Goal: Find specific page/section: Find specific page/section

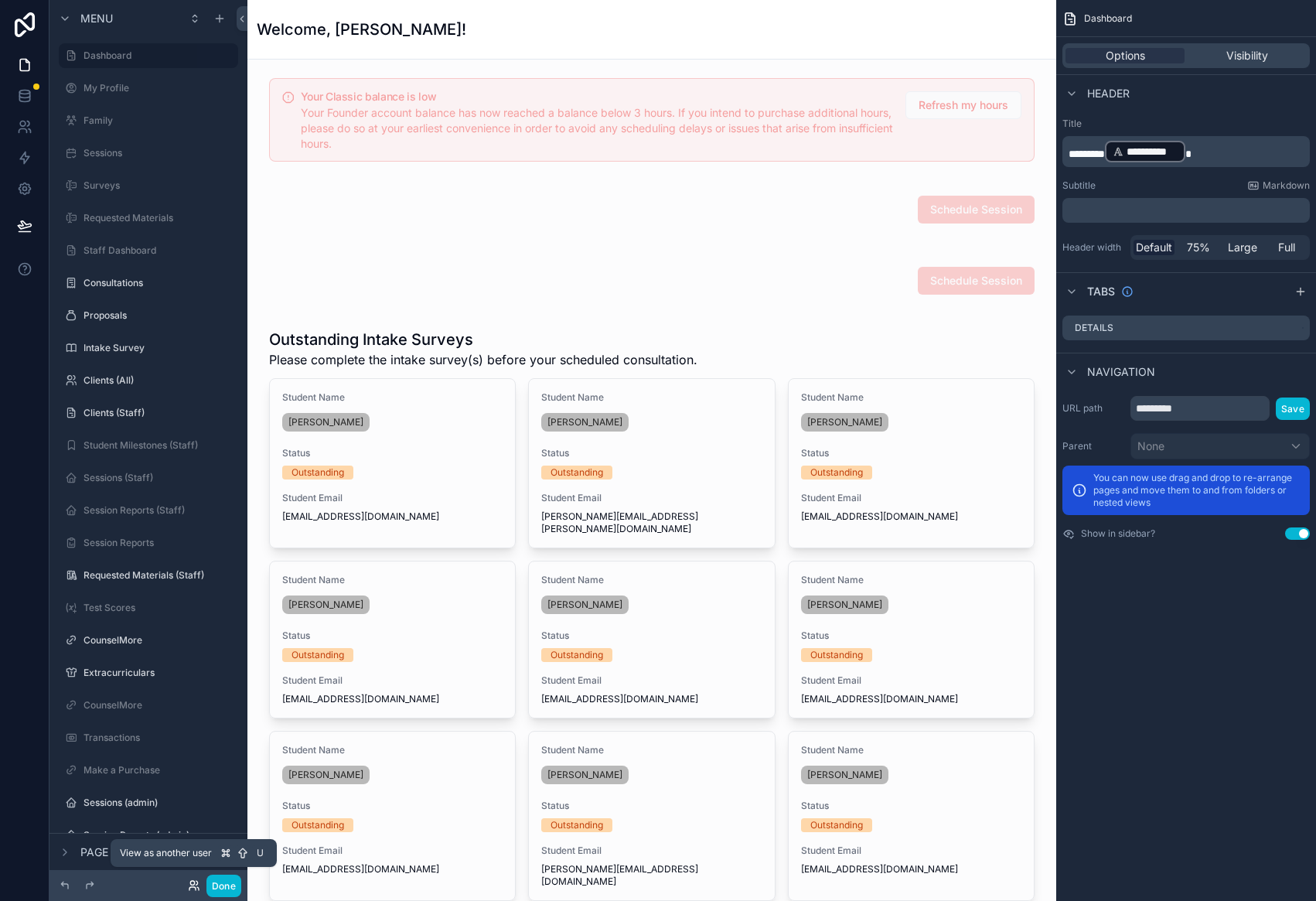
click at [197, 883] on icon at bounding box center [193, 885] width 13 height 13
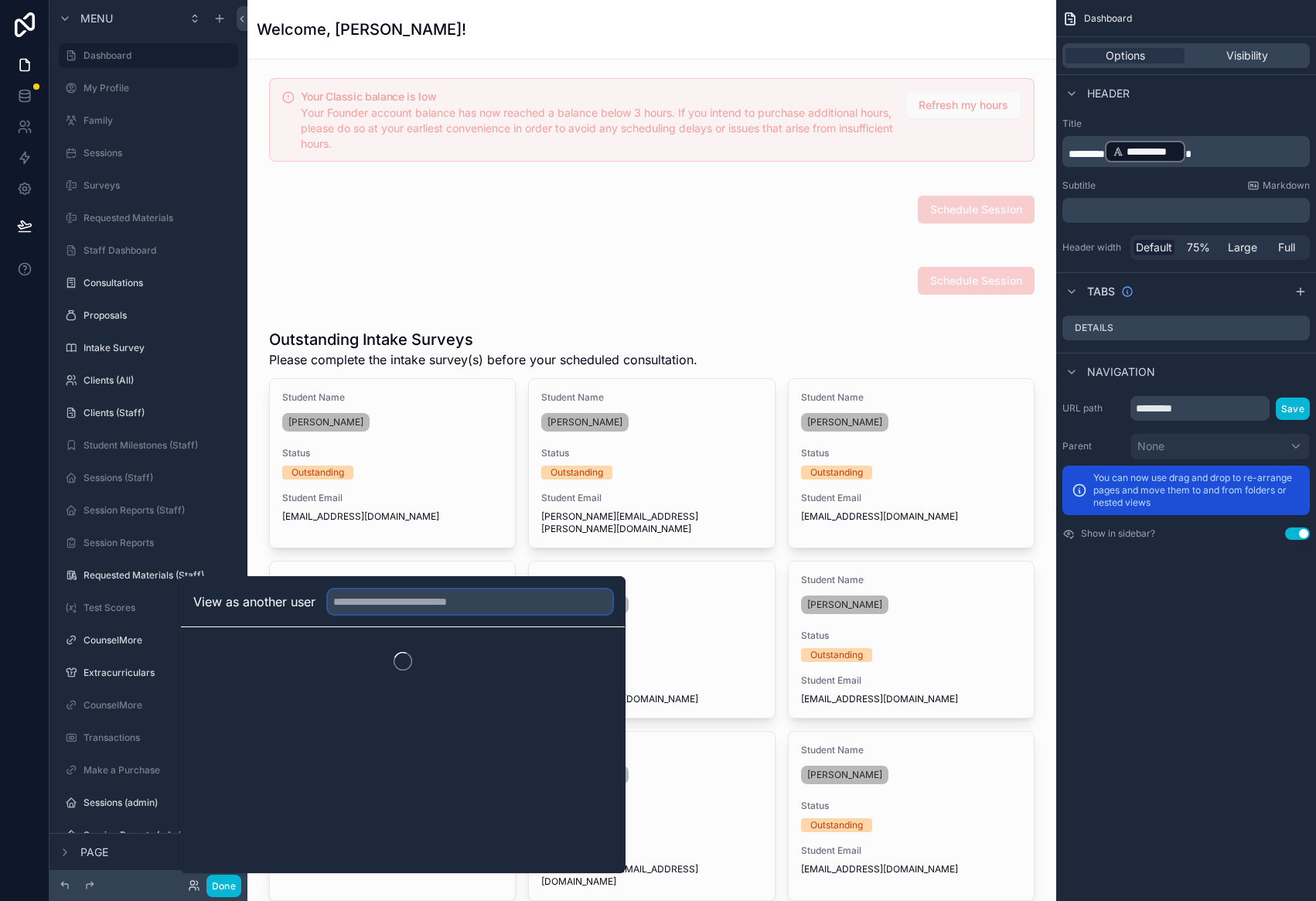
click at [390, 596] on input "text" at bounding box center [470, 601] width 285 height 25
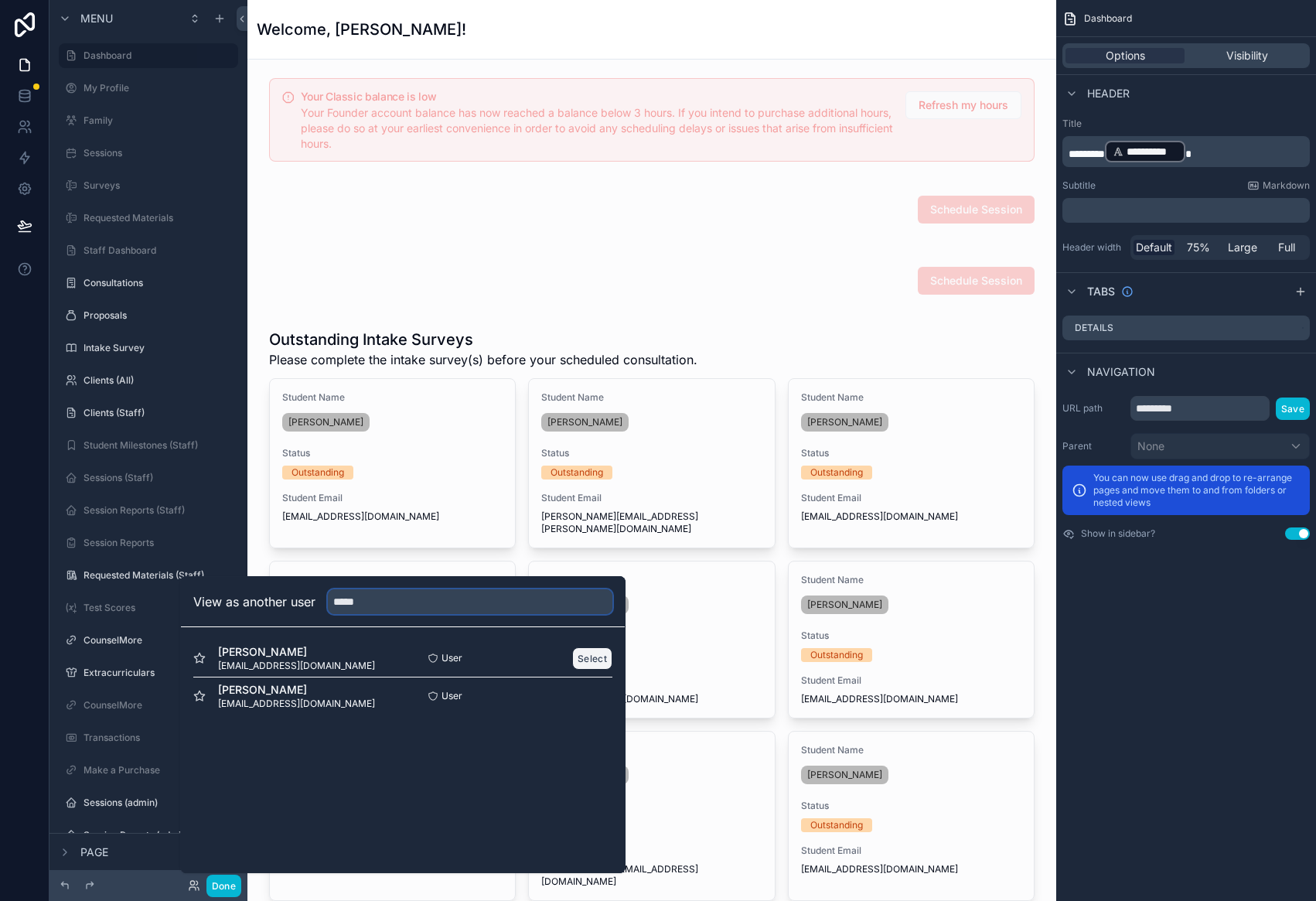
type input "*****"
click at [597, 659] on button "Select" at bounding box center [592, 658] width 40 height 22
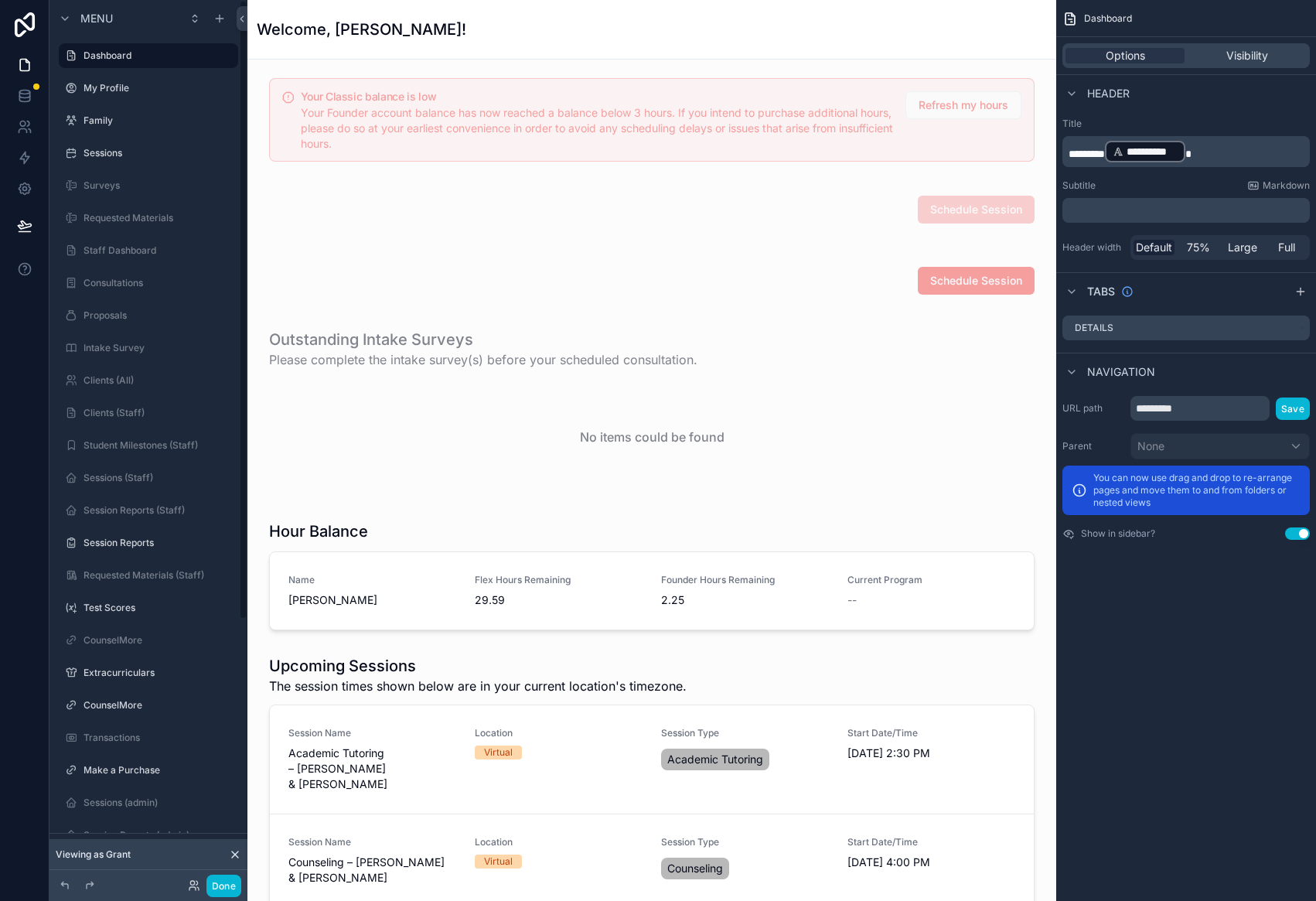
click at [158, 55] on label "Dashboard" at bounding box center [156, 55] width 146 height 13
click at [218, 886] on button "Done" at bounding box center [223, 886] width 35 height 22
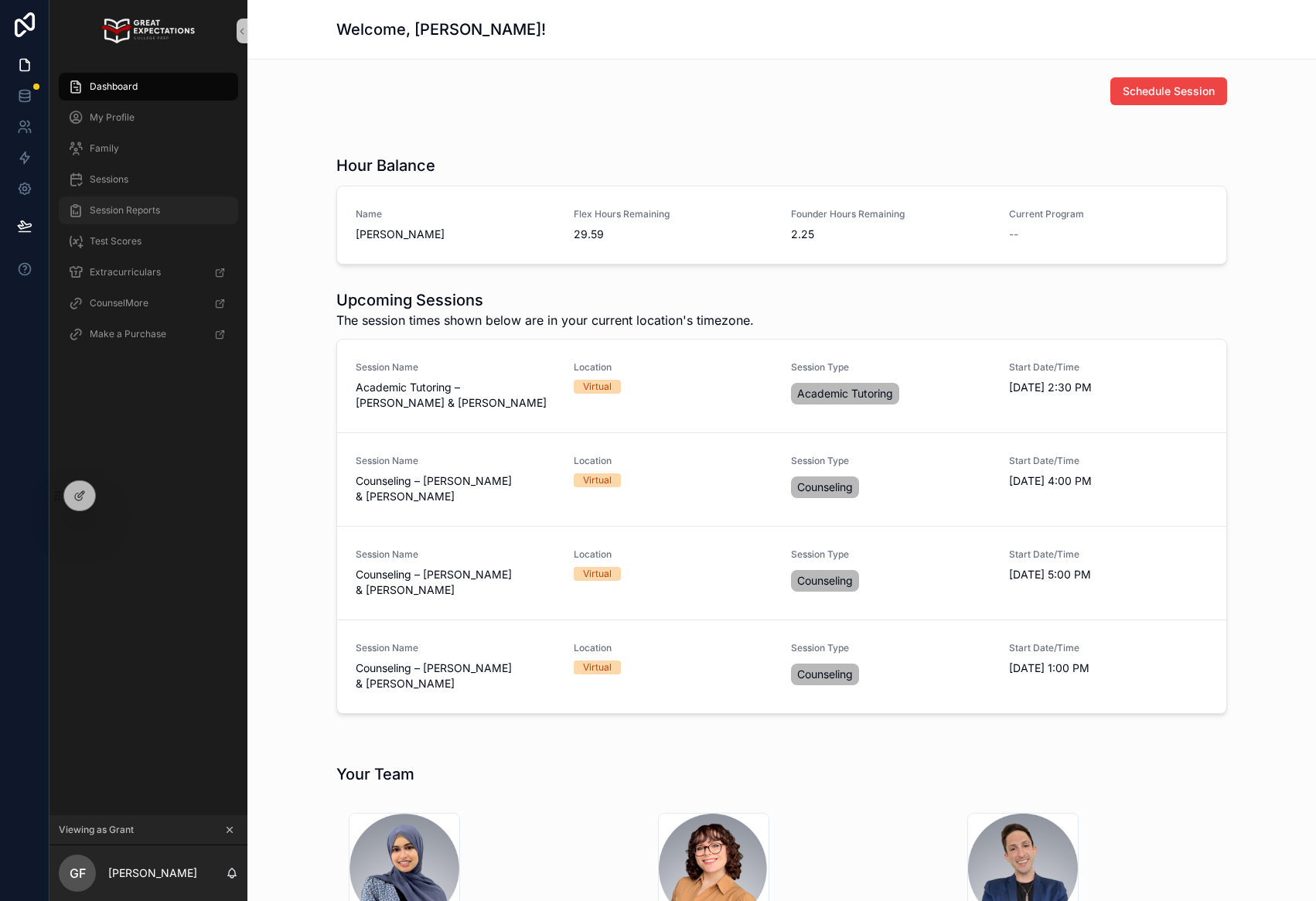
click at [124, 196] on link "Session Reports" at bounding box center [148, 210] width 179 height 28
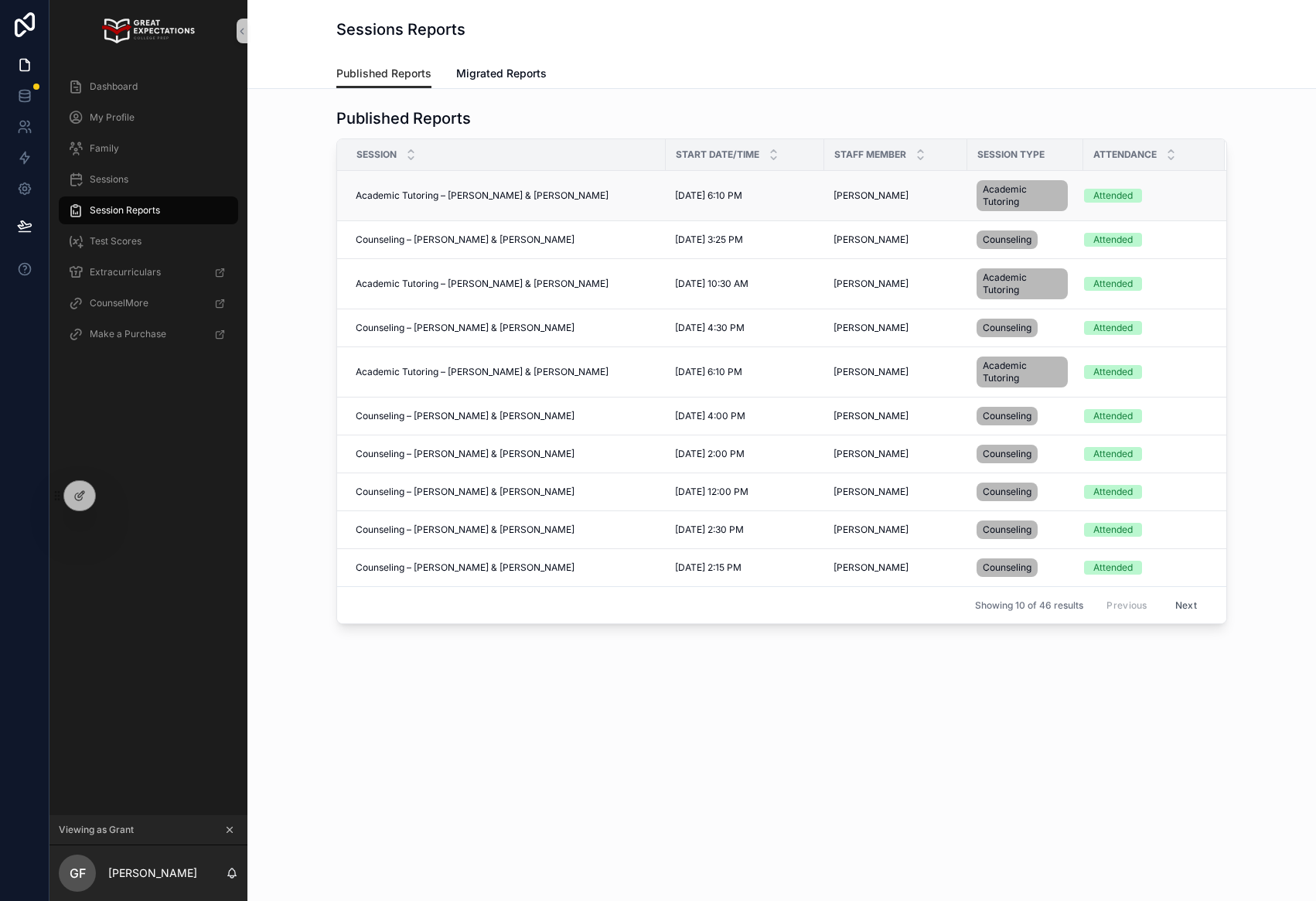
click at [488, 195] on span "Academic Tutoring – Mahnoor Haq & Grant Fahey" at bounding box center [482, 195] width 253 height 13
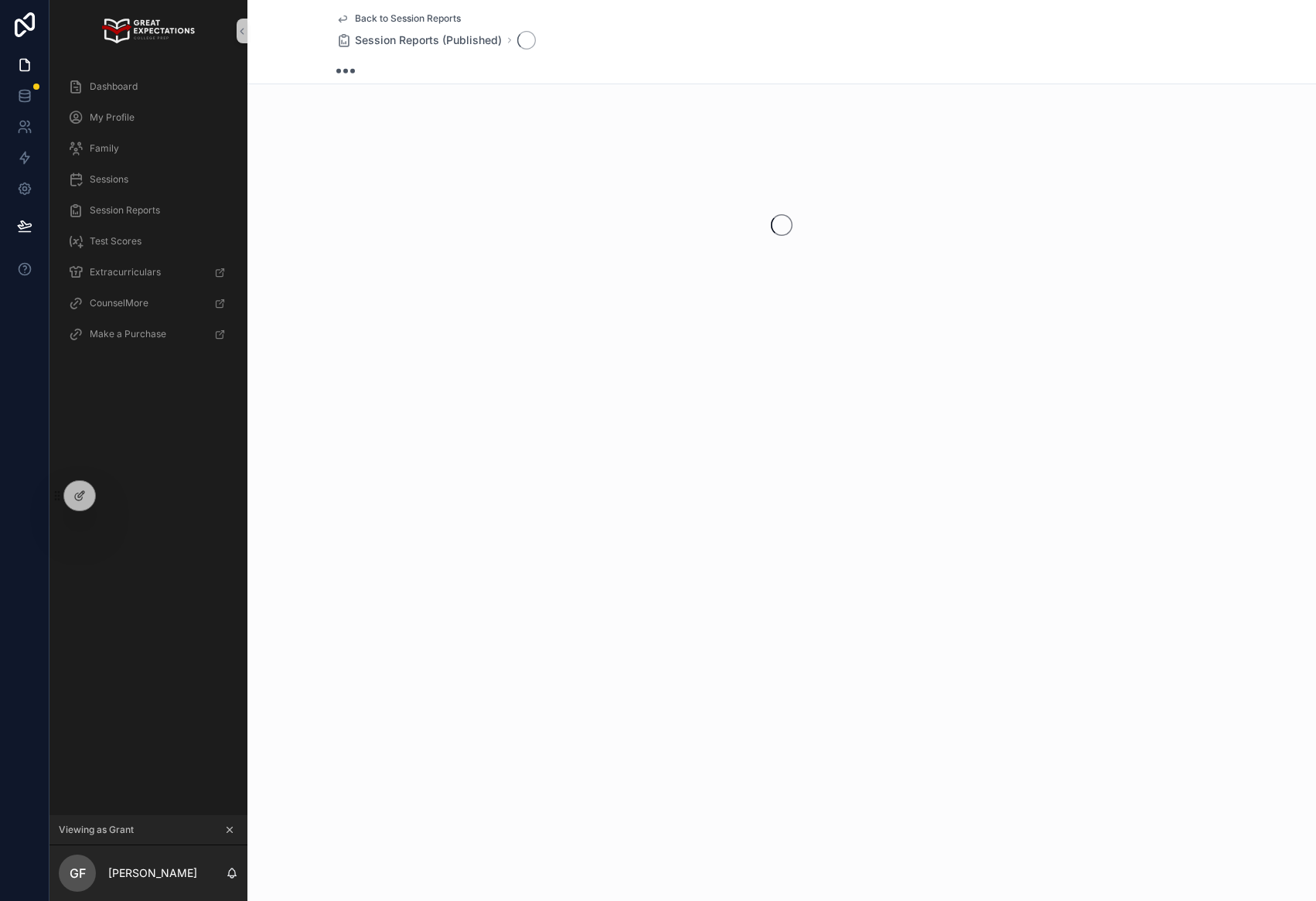
click at [488, 195] on div "scrollable content" at bounding box center [782, 225] width 1069 height 245
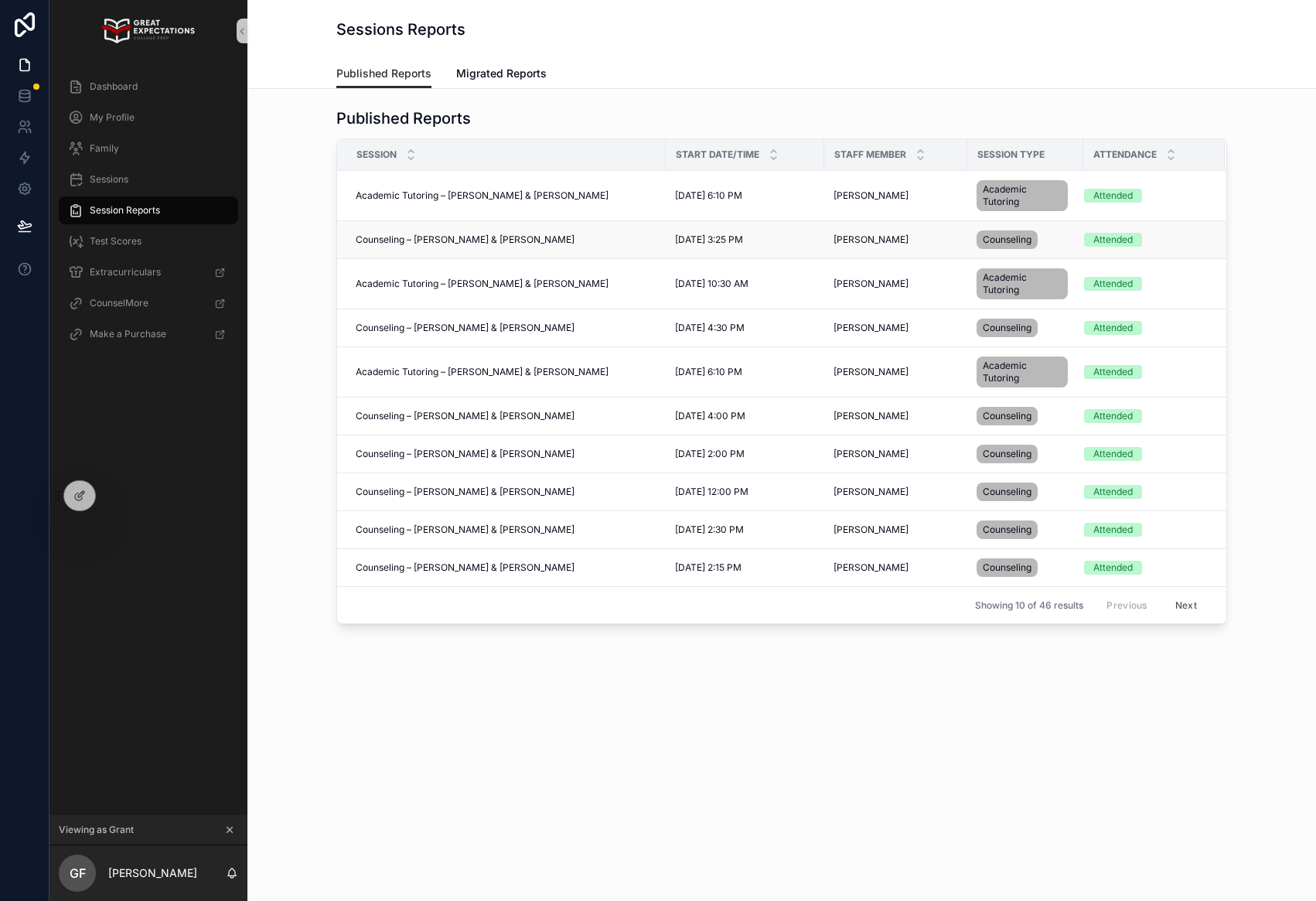
click at [505, 240] on span "Counseling – Julian Hoffman & Grant Fahey" at bounding box center [465, 240] width 219 height 13
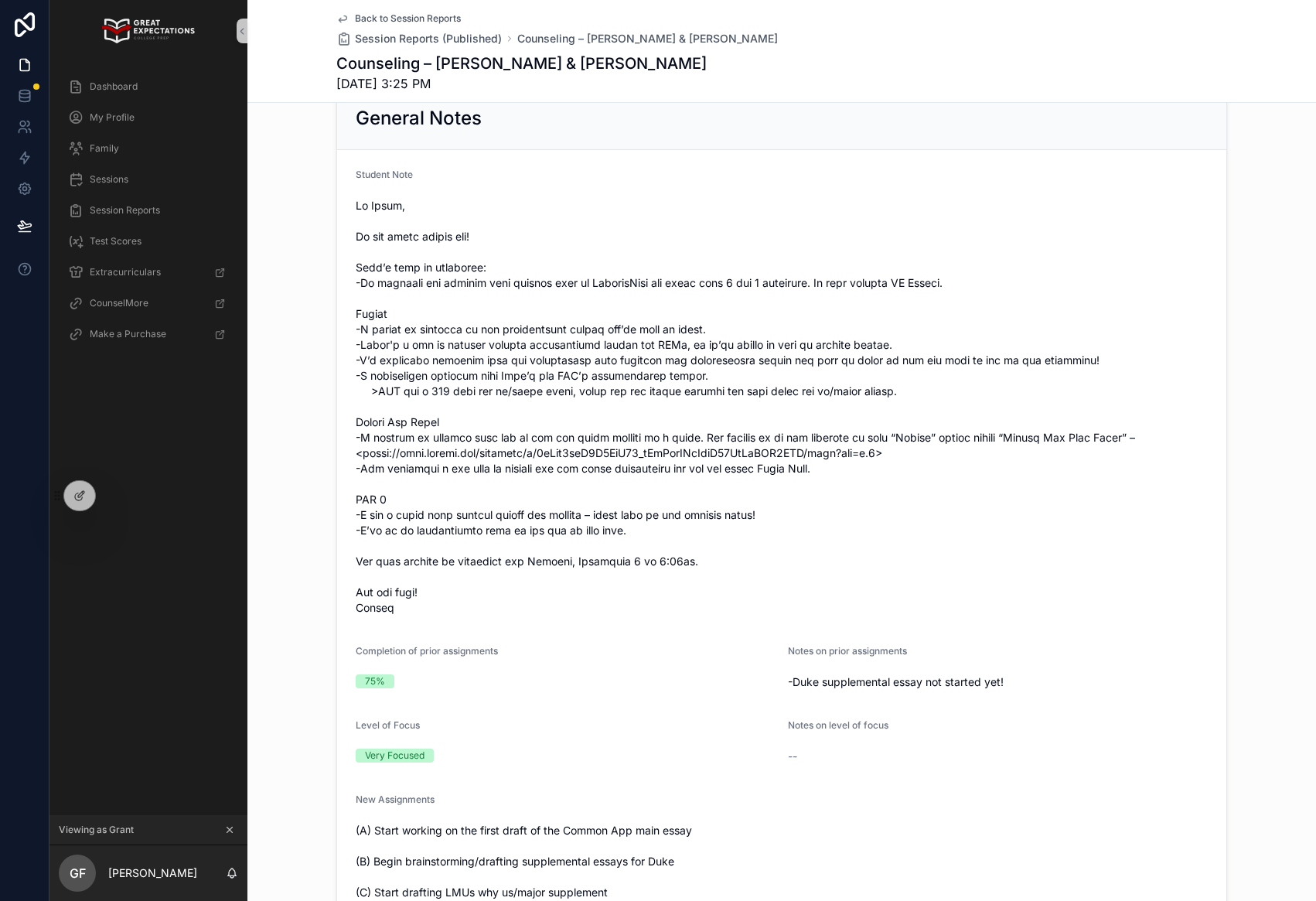
scroll to position [157, 0]
drag, startPoint x: 446, startPoint y: 447, endPoint x: 448, endPoint y: 455, distance: 8.2
click at [446, 447] on span "scrollable content" at bounding box center [782, 405] width 852 height 418
click at [450, 459] on span "scrollable content" at bounding box center [782, 405] width 852 height 418
drag, startPoint x: 532, startPoint y: 458, endPoint x: 879, endPoint y: 451, distance: 347.1
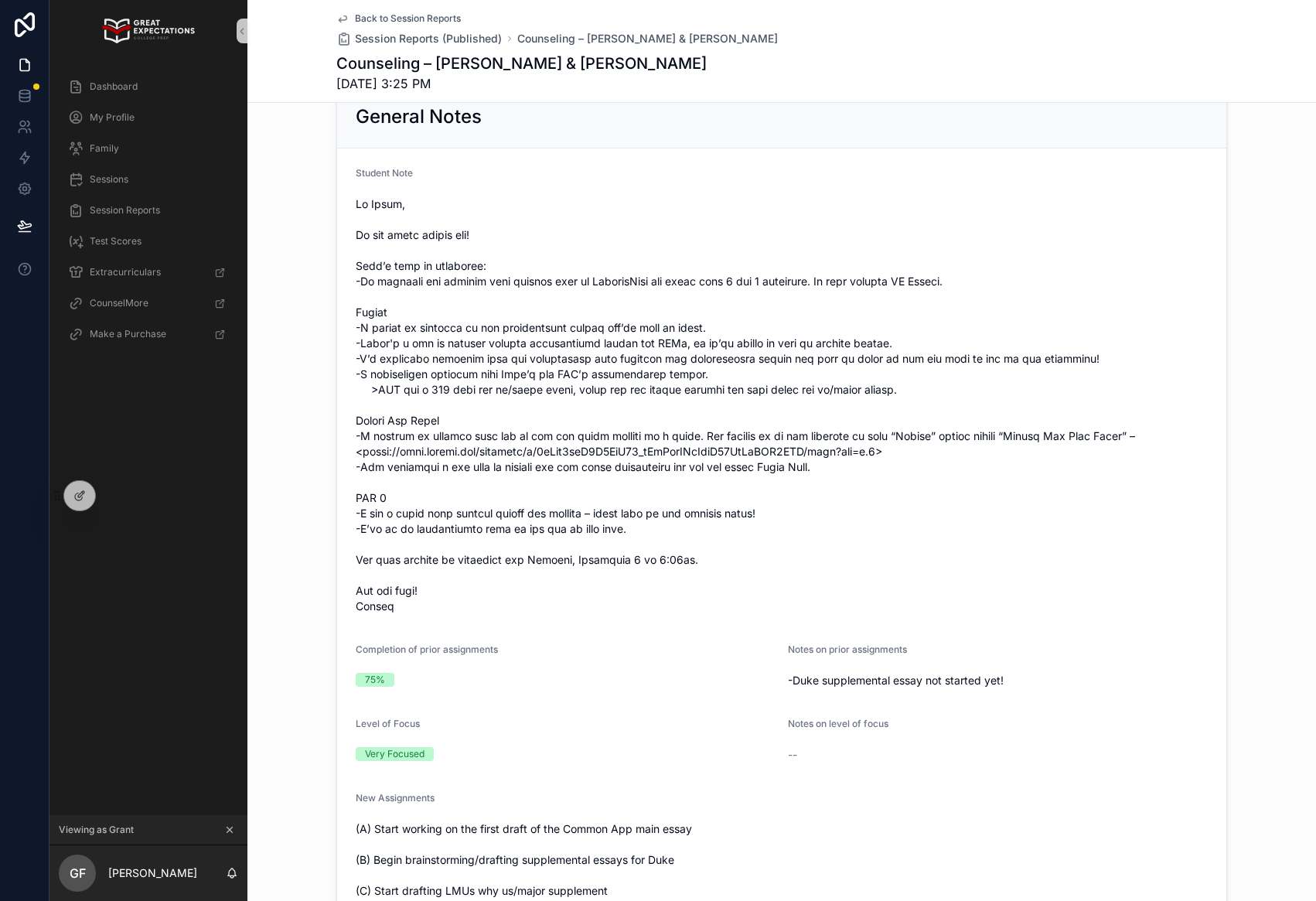
click at [533, 458] on span "scrollable content" at bounding box center [782, 405] width 852 height 418
click at [879, 451] on span "scrollable content" at bounding box center [782, 405] width 852 height 418
click at [966, 454] on span "scrollable content" at bounding box center [782, 405] width 852 height 418
click at [947, 448] on span "scrollable content" at bounding box center [782, 405] width 852 height 418
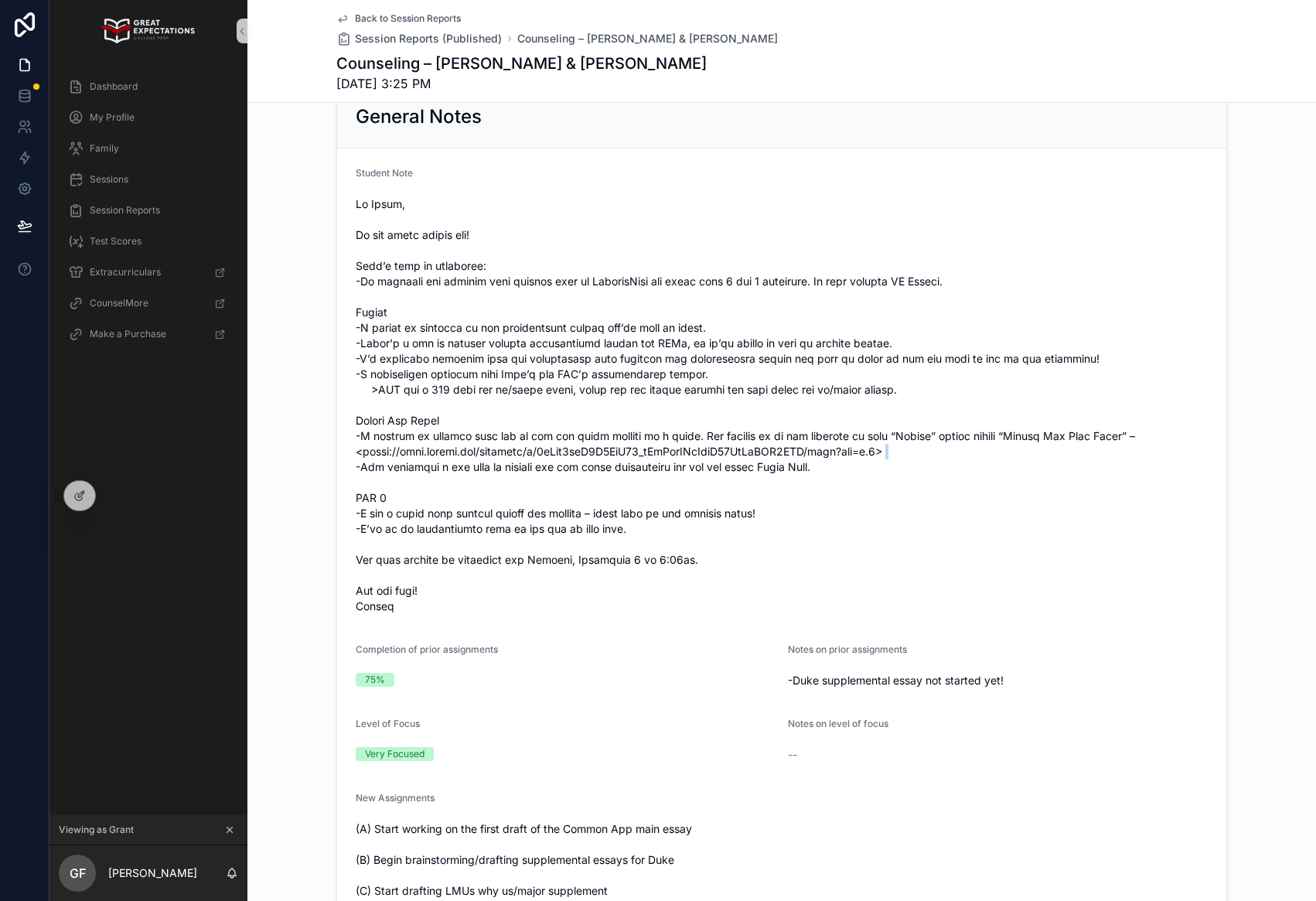
click at [947, 448] on span "scrollable content" at bounding box center [782, 405] width 852 height 418
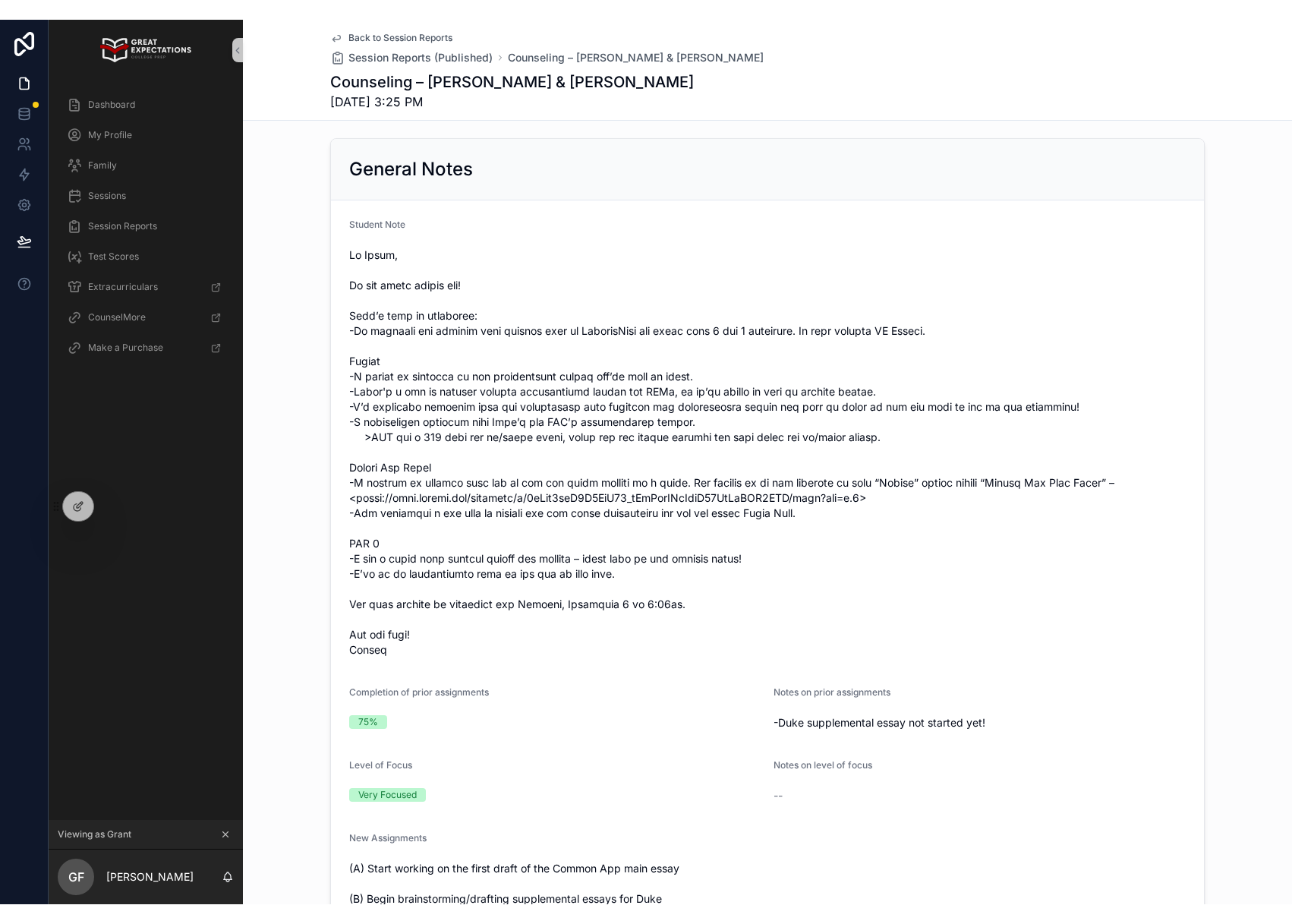
scroll to position [119, 0]
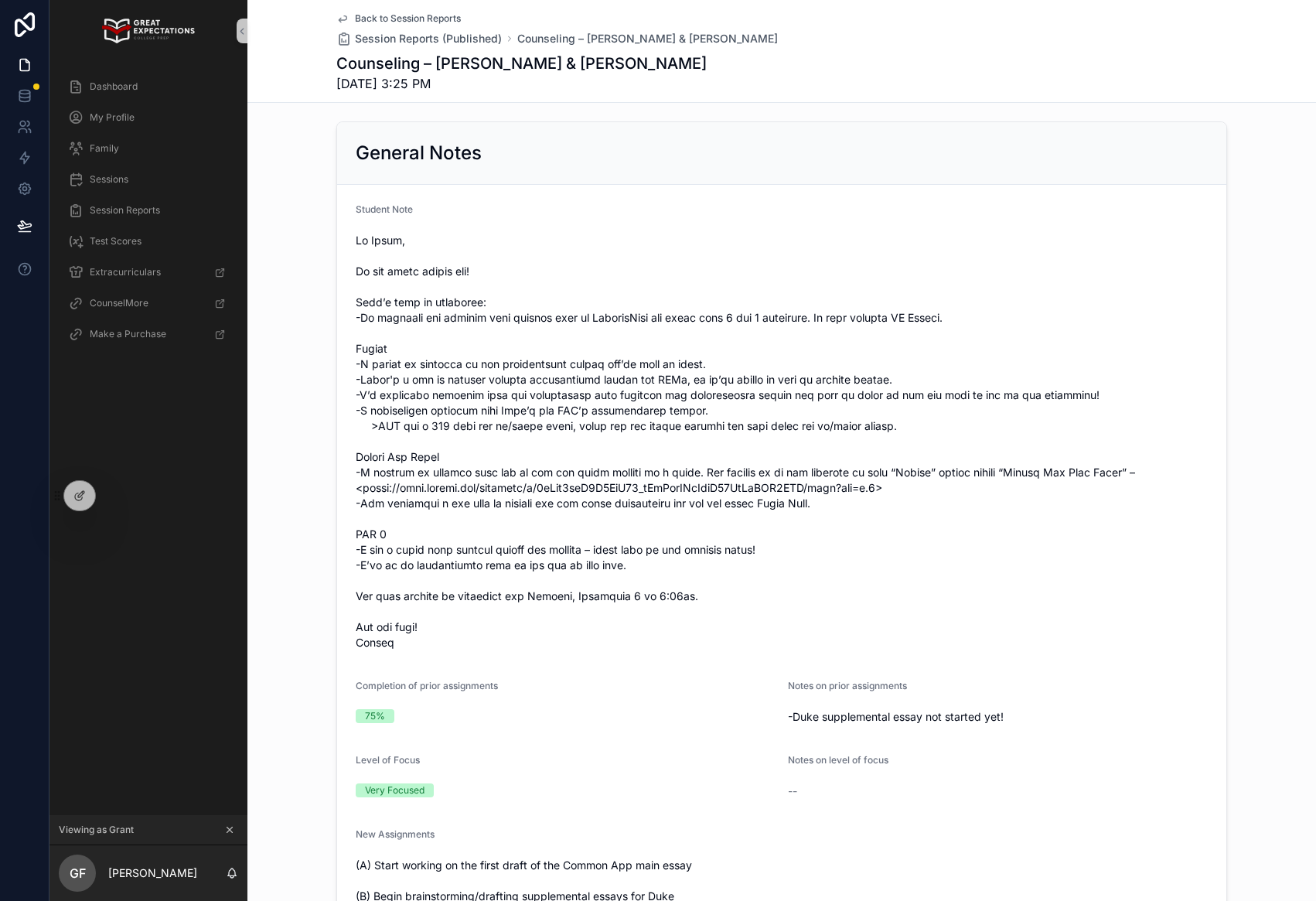
click at [947, 448] on span "scrollable content" at bounding box center [782, 442] width 852 height 418
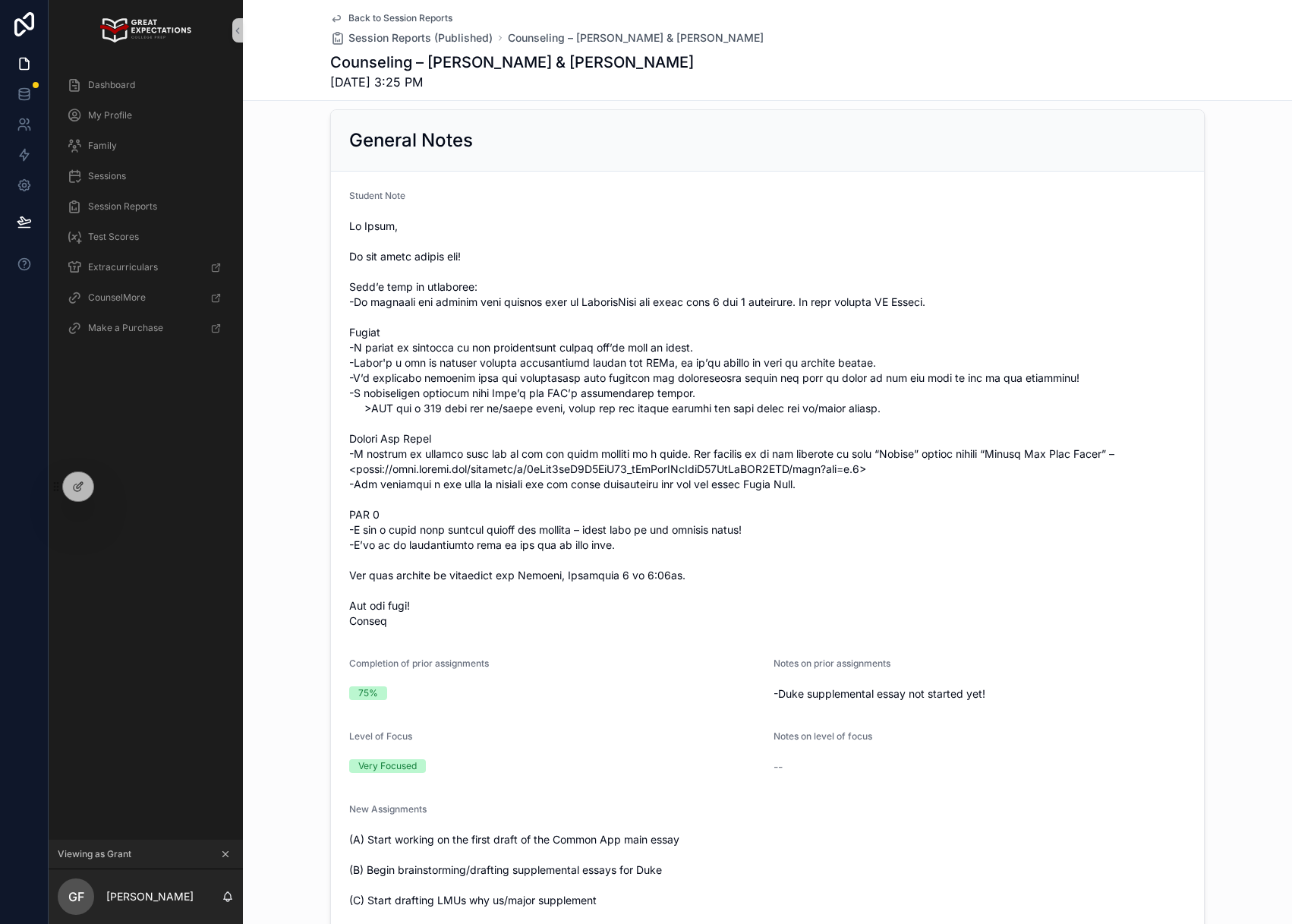
scroll to position [131, 0]
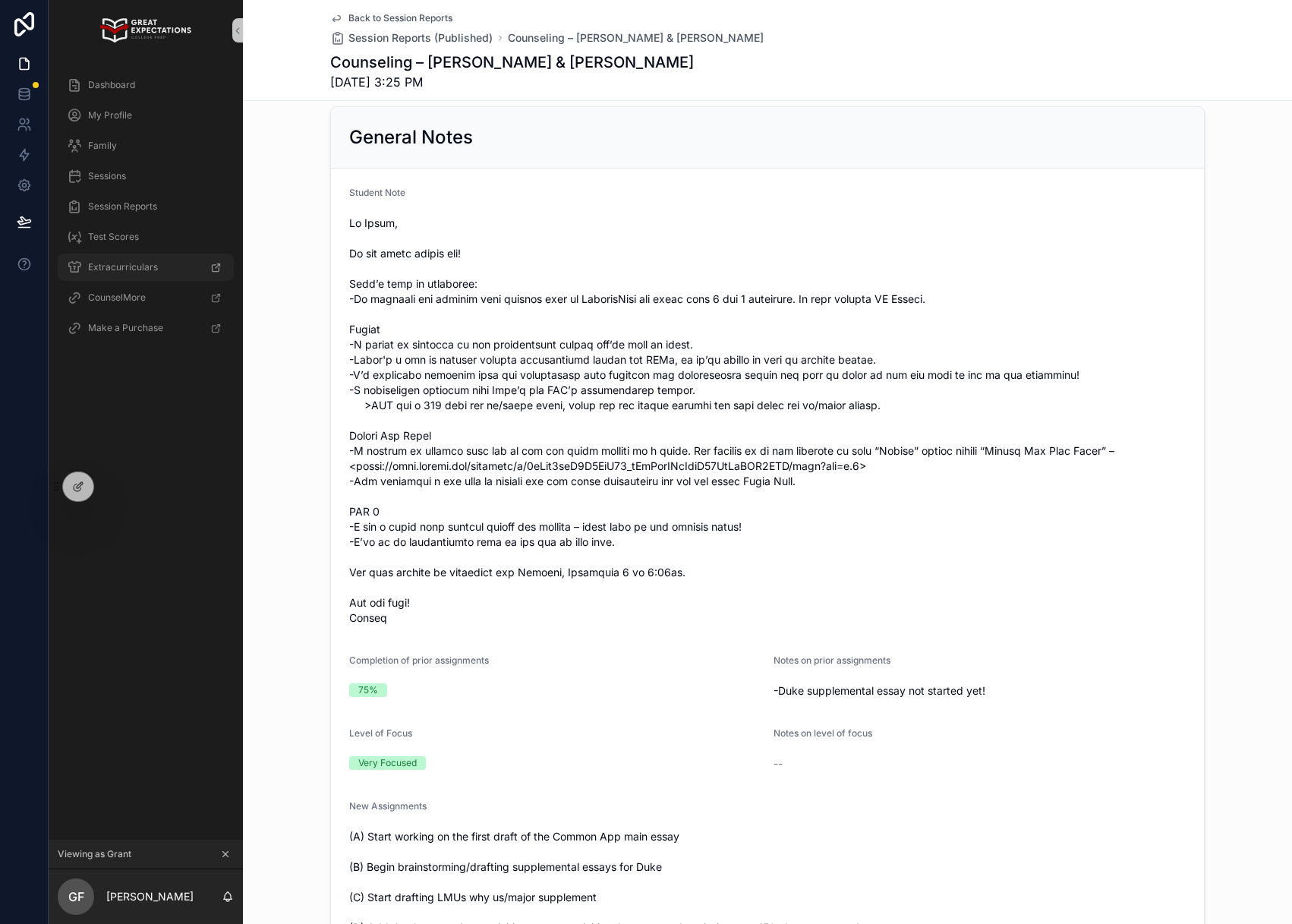
click at [118, 259] on div "Extracurriculars" at bounding box center [146, 267] width 158 height 24
